Goal: Task Accomplishment & Management: Manage account settings

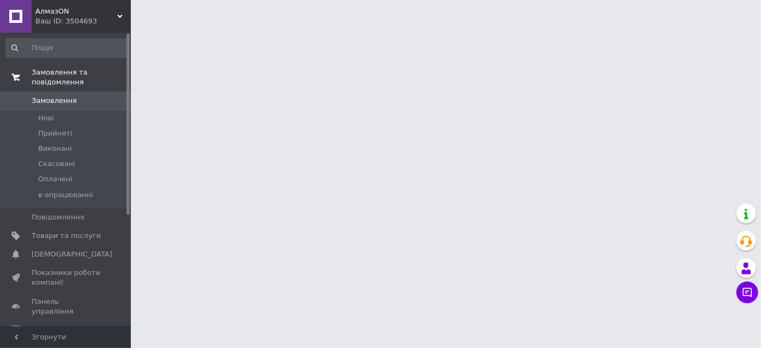
click at [55, 74] on span "Замовлення та повідомлення" at bounding box center [81, 78] width 99 height 20
